Goal: Navigation & Orientation: Find specific page/section

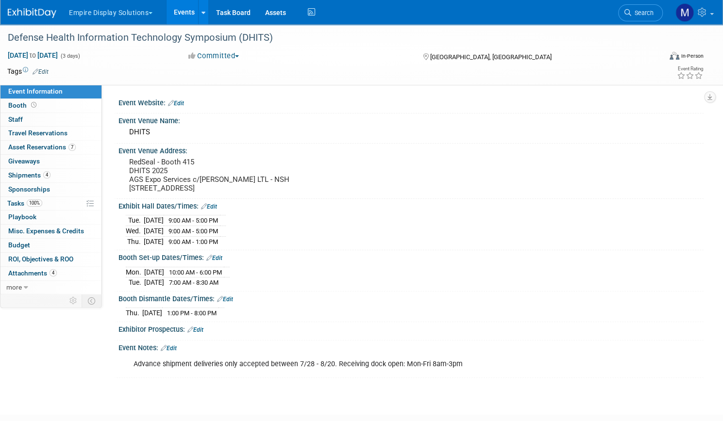
click at [165, 16] on button "Empire Display Solutions" at bounding box center [116, 10] width 97 height 21
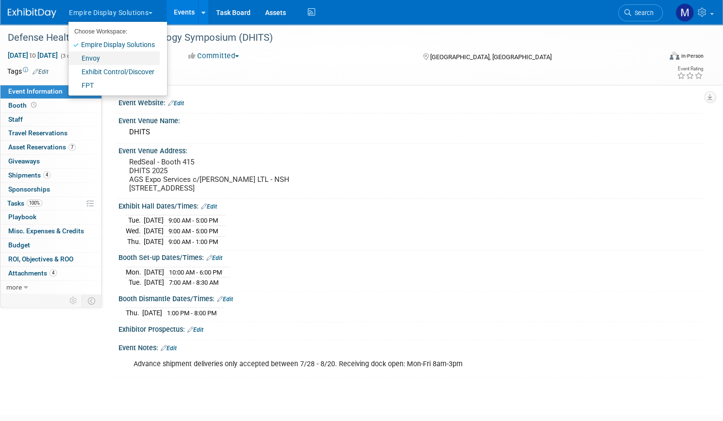
click at [133, 58] on link "Envoy" at bounding box center [113, 58] width 91 height 14
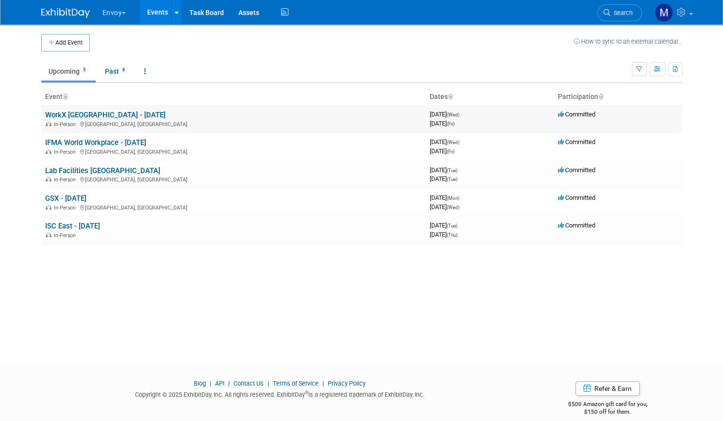
click at [118, 118] on link "WorkX Boston - August 2025" at bounding box center [105, 115] width 120 height 9
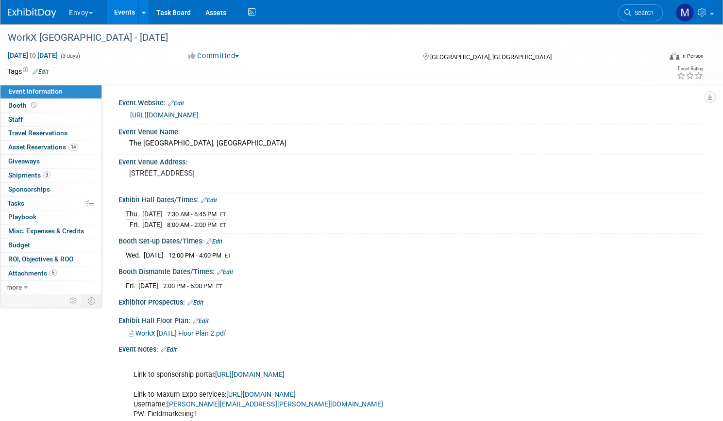
click at [93, 12] on span "button" at bounding box center [91, 13] width 4 height 2
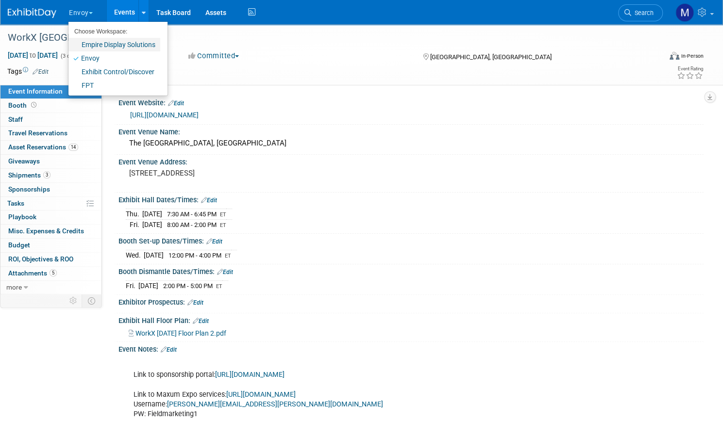
click at [120, 43] on link "Empire Display Solutions" at bounding box center [114, 45] width 92 height 14
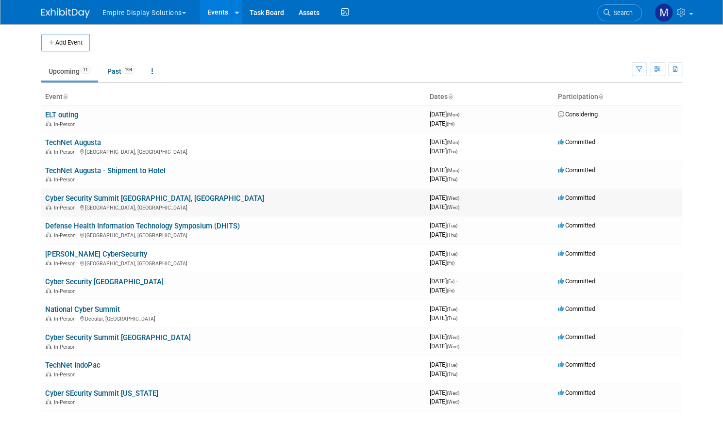
click at [86, 195] on link "Cyber Security Summit [GEOGRAPHIC_DATA], [GEOGRAPHIC_DATA]" at bounding box center [154, 198] width 219 height 9
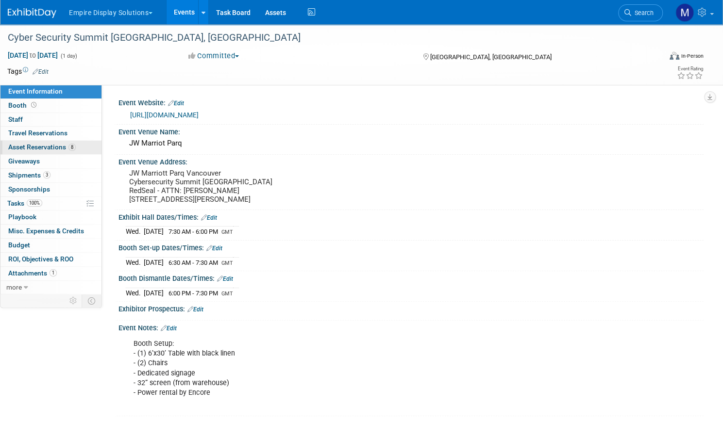
click at [76, 148] on span "Asset Reservations 8" at bounding box center [41, 147] width 67 height 8
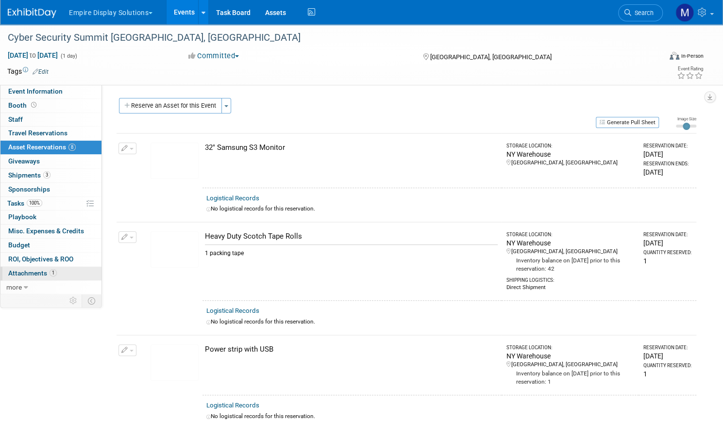
click at [57, 269] on span "Attachments 1" at bounding box center [32, 273] width 49 height 8
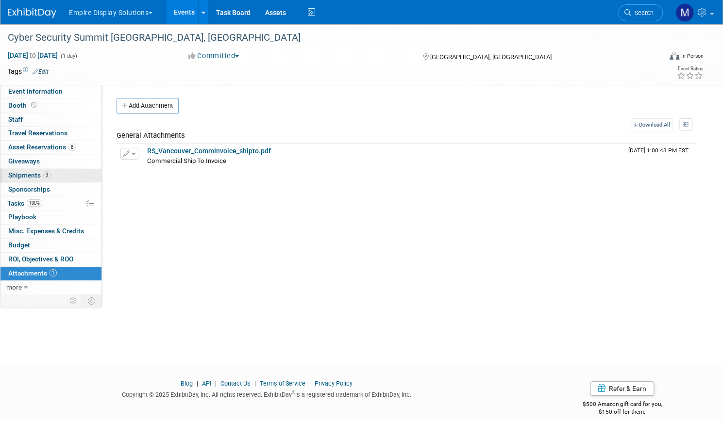
click at [50, 175] on span "Shipments 3" at bounding box center [29, 175] width 42 height 8
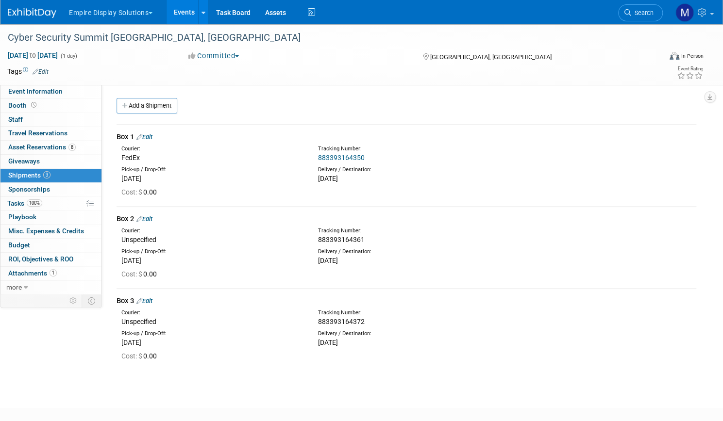
click at [349, 320] on span "883393164372" at bounding box center [341, 322] width 47 height 8
copy span "883393164372"
